Goal: Task Accomplishment & Management: Manage account settings

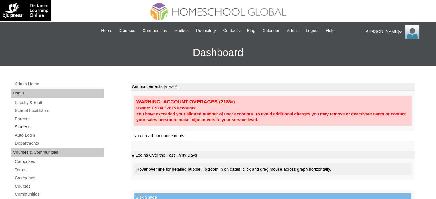
click at [25, 126] on link "Students" at bounding box center [59, 127] width 90 height 7
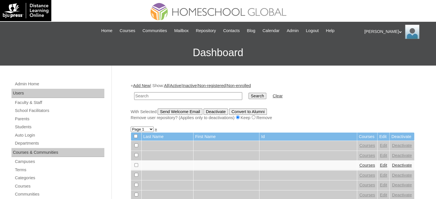
paste input "MHS00237-TECHPH2025"
type input "MHS00237-TECHPH2025"
click at [246, 100] on td "Search" at bounding box center [258, 95] width 24 height 13
click at [249, 97] on input "Search" at bounding box center [258, 96] width 18 height 6
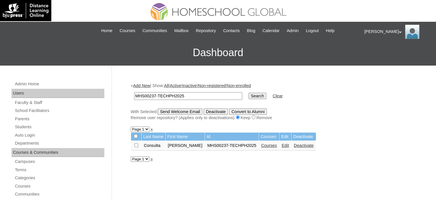
click at [264, 146] on link "Courses" at bounding box center [269, 145] width 16 height 5
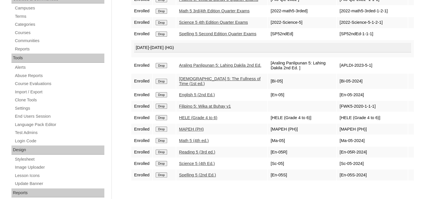
scroll to position [157, 0]
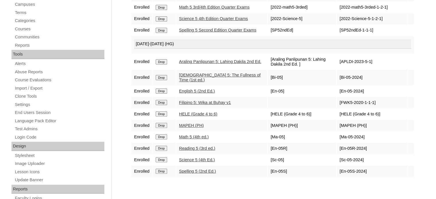
click at [207, 162] on link "Science 5 (4th Ed.)" at bounding box center [197, 160] width 36 height 5
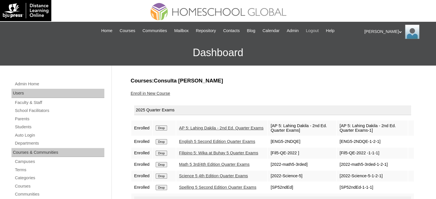
click at [319, 31] on span "Logout" at bounding box center [312, 31] width 13 height 7
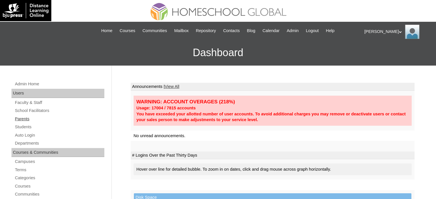
click at [26, 121] on link "Parents" at bounding box center [59, 119] width 90 height 7
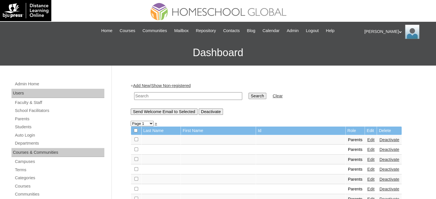
click at [197, 97] on input "text" at bounding box center [188, 96] width 108 height 8
paste input "MHP0188-TECHPH2025"
type input "MHP0188-TECHPH2025"
click at [249, 95] on input "Search" at bounding box center [258, 96] width 18 height 6
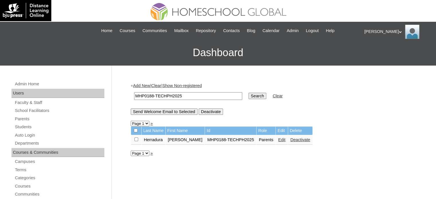
click at [278, 139] on link "Edit" at bounding box center [281, 140] width 7 height 5
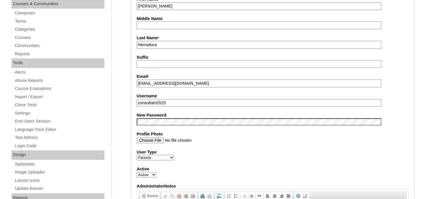
scroll to position [153, 0]
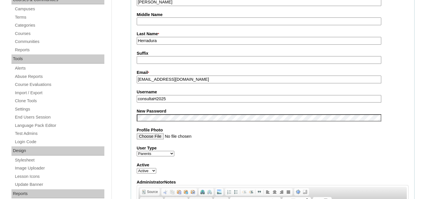
click at [176, 97] on input "consultaH2025" at bounding box center [259, 99] width 245 height 8
type input "consultaH2025rst"
click at [228, 141] on fieldset "Account Information User Id * MHP0188-TECHPH2025 Title Ms. First Name * Melanni…" at bounding box center [273, 113] width 284 height 343
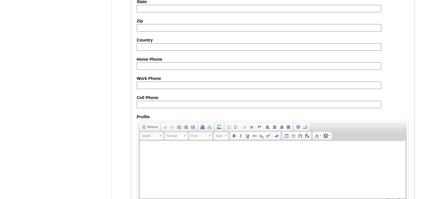
scroll to position [549, 0]
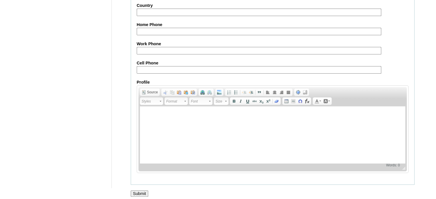
click at [143, 191] on input "Submit" at bounding box center [140, 194] width 18 height 6
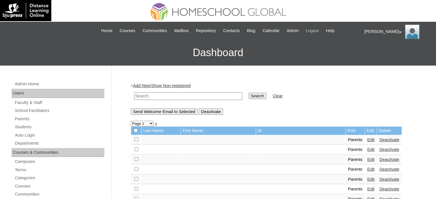
click at [319, 29] on span "Logout" at bounding box center [312, 31] width 13 height 7
